Goal: Check status: Check status

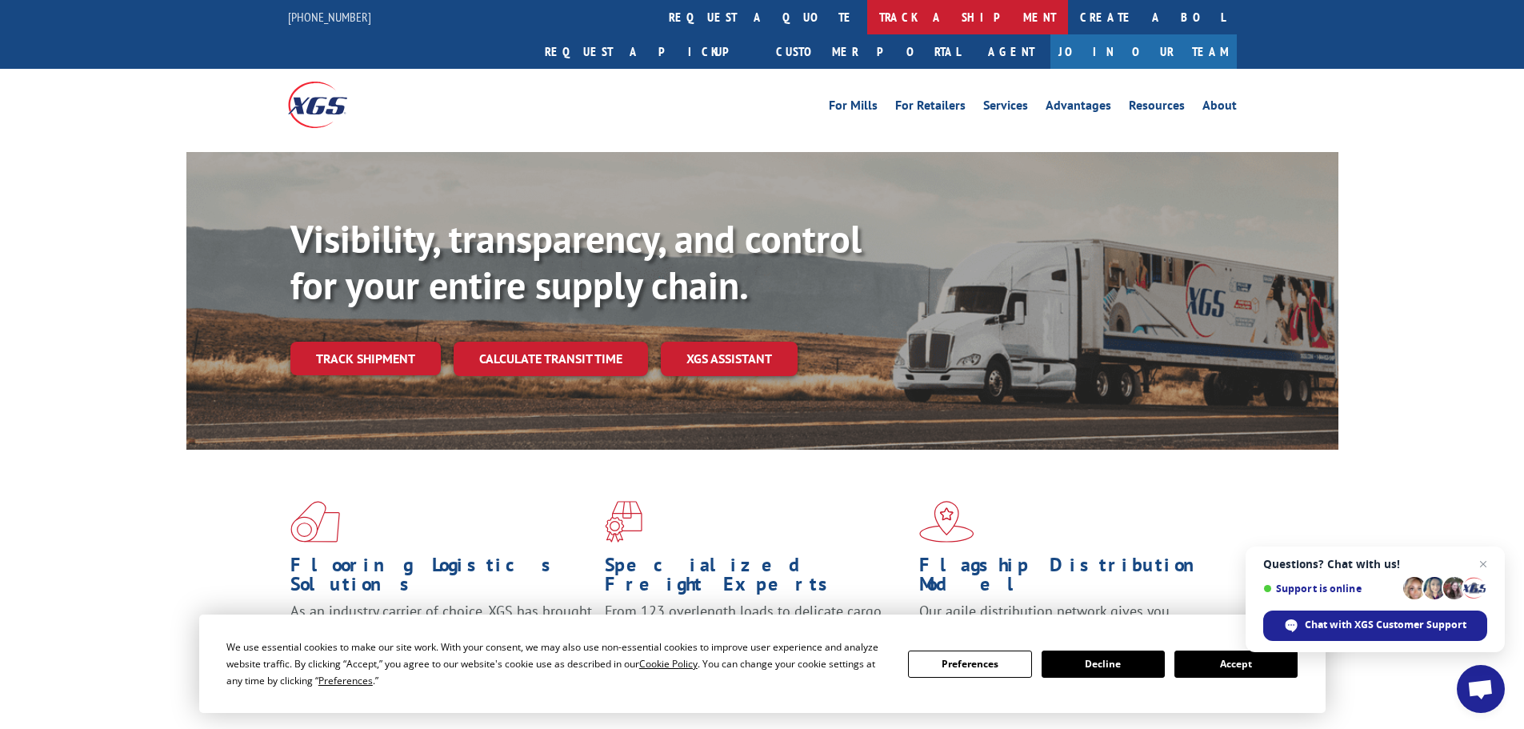
click at [867, 25] on link "track a shipment" at bounding box center [967, 17] width 201 height 34
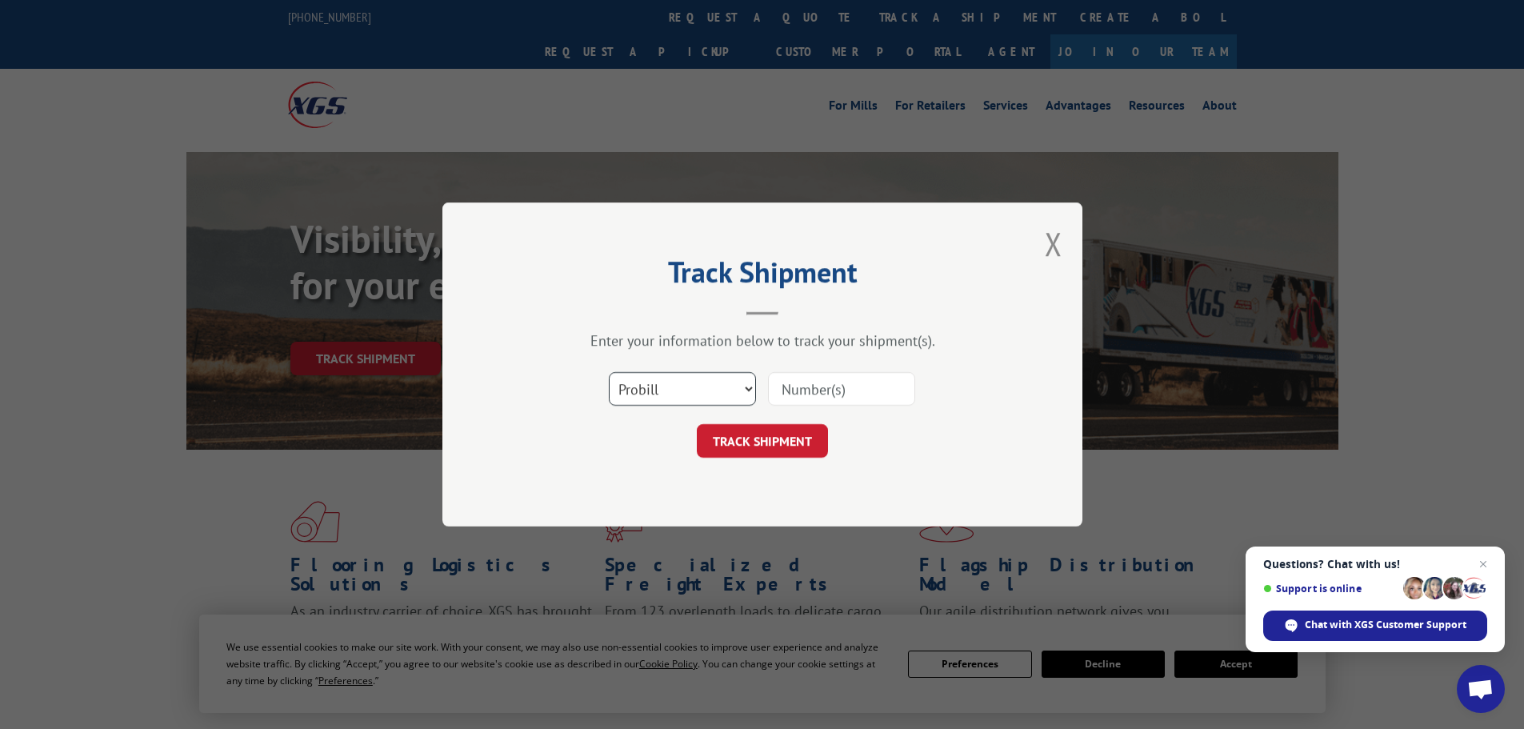
click at [707, 387] on select "Select category... Probill BOL PO" at bounding box center [682, 389] width 147 height 34
select select "bol"
click at [609, 372] on select "Select category... Probill BOL PO" at bounding box center [682, 389] width 147 height 34
click at [799, 395] on input at bounding box center [841, 389] width 147 height 34
paste input "5235658"
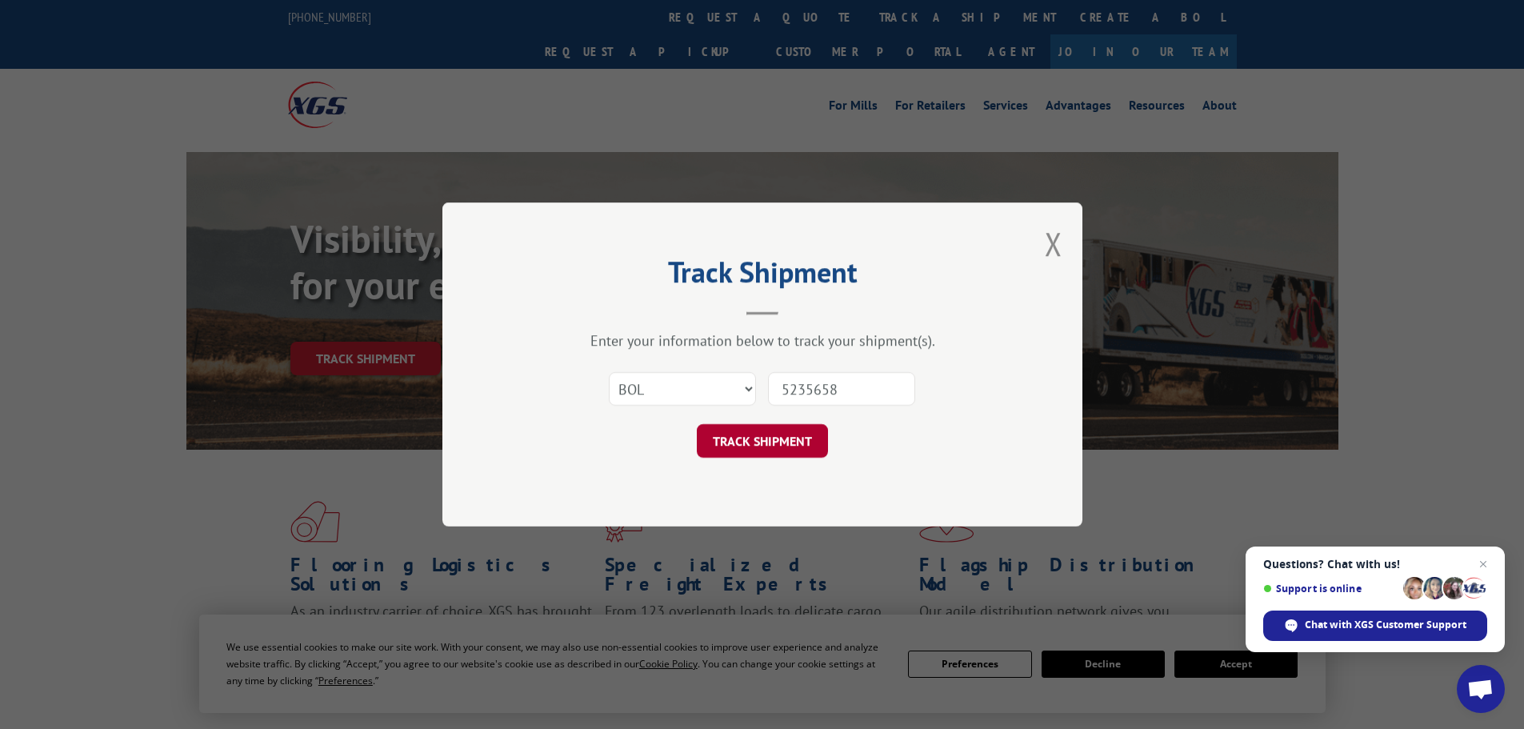
type input "5235658"
click at [803, 434] on button "TRACK SHIPMENT" at bounding box center [762, 441] width 131 height 34
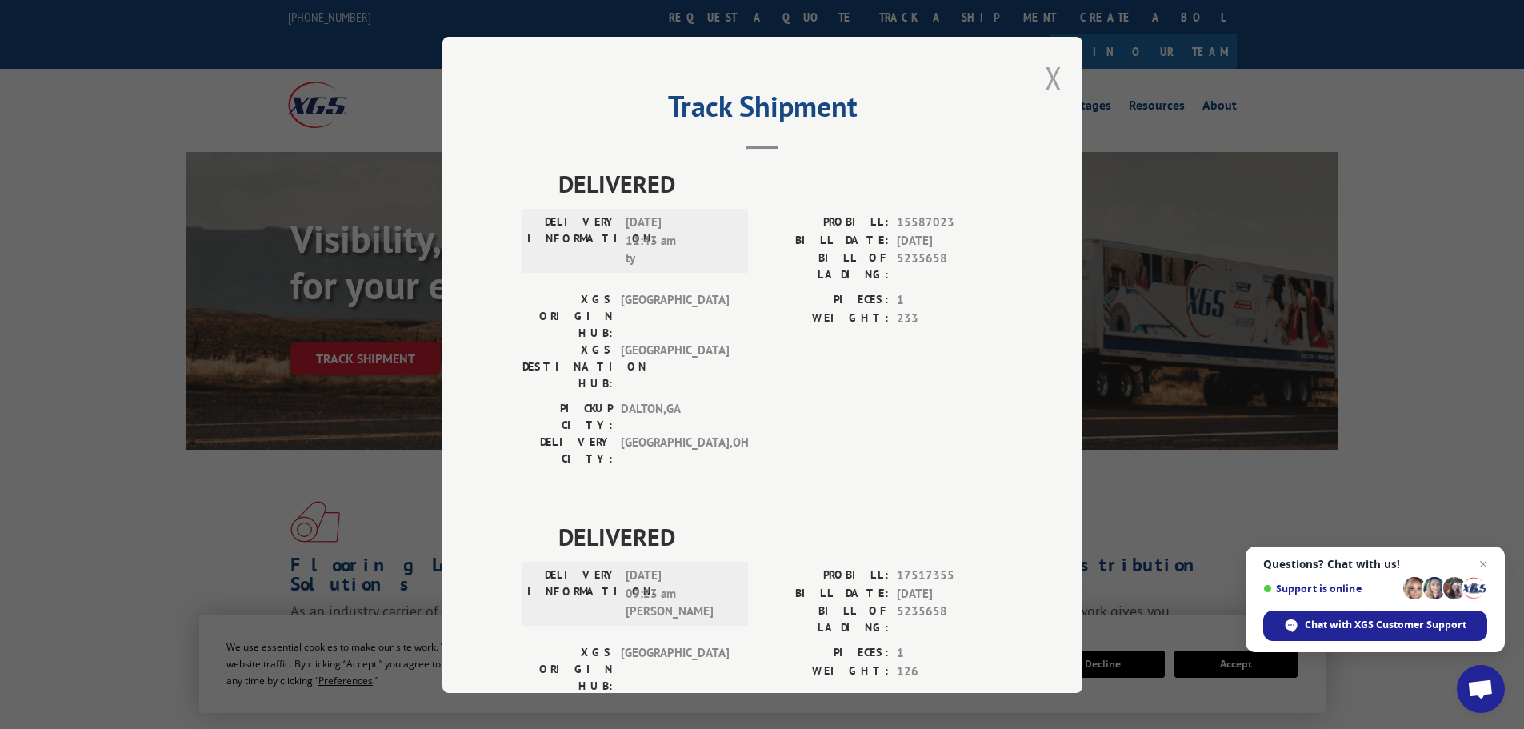
click at [1045, 76] on button "Close modal" at bounding box center [1054, 78] width 18 height 42
